Goal: Use online tool/utility

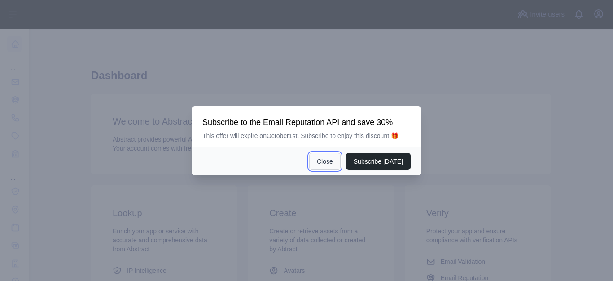
click at [330, 164] on button "Close" at bounding box center [324, 161] width 31 height 17
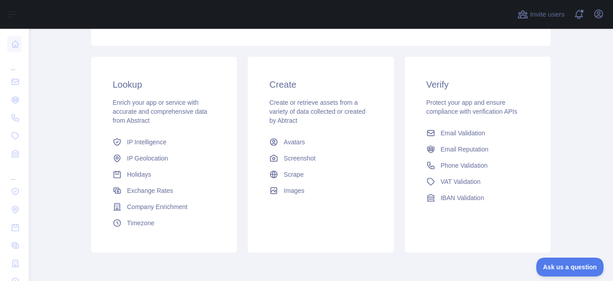
scroll to position [129, 0]
click at [289, 174] on span "Scrape" at bounding box center [294, 173] width 20 height 9
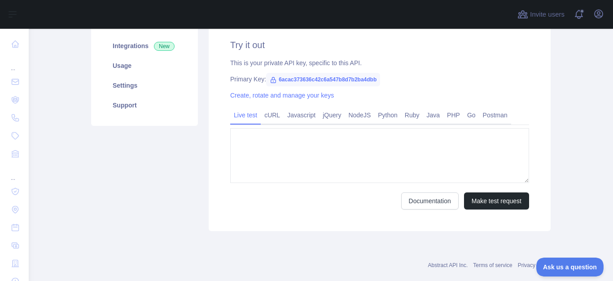
type textarea "**********"
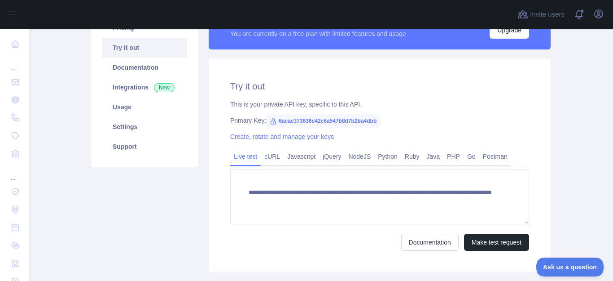
scroll to position [119, 0]
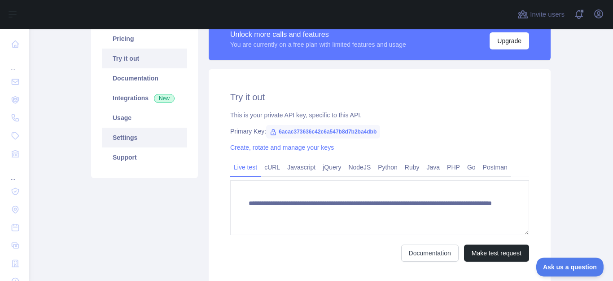
click at [123, 138] on link "Settings" at bounding box center [144, 138] width 85 height 20
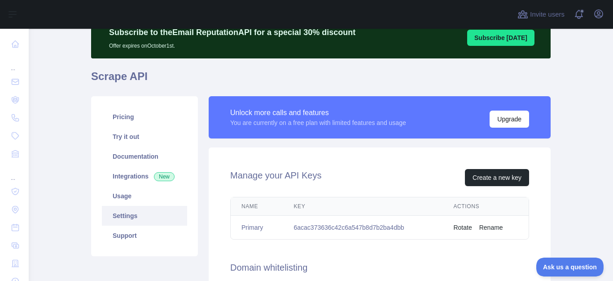
scroll to position [42, 0]
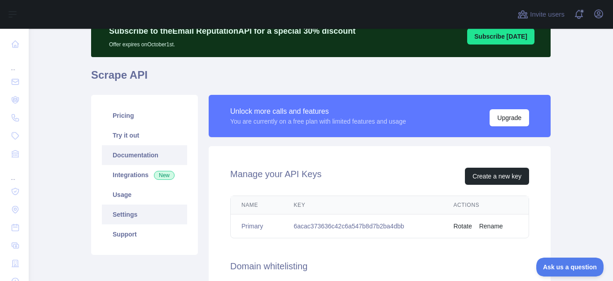
click at [132, 157] on link "Documentation" at bounding box center [144, 155] width 85 height 20
